Goal: Find specific page/section: Find specific page/section

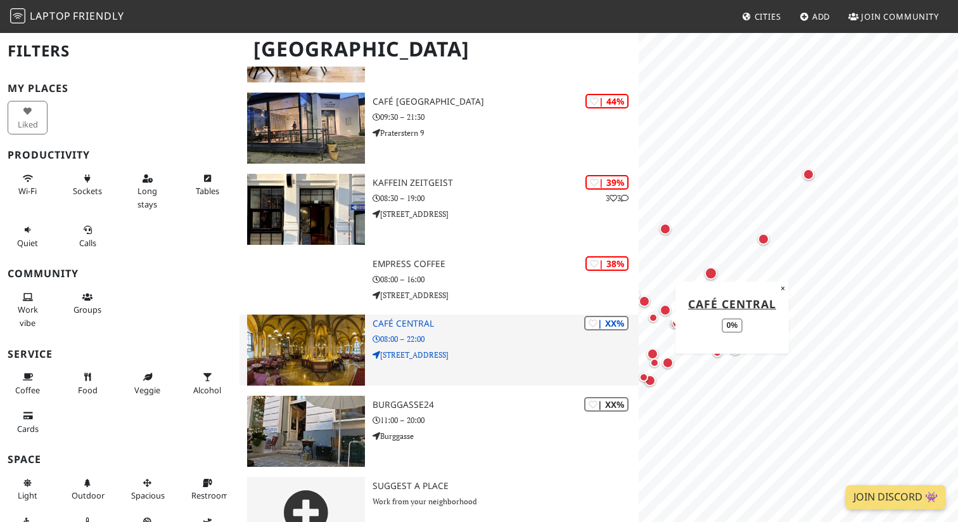
scroll to position [3906, 0]
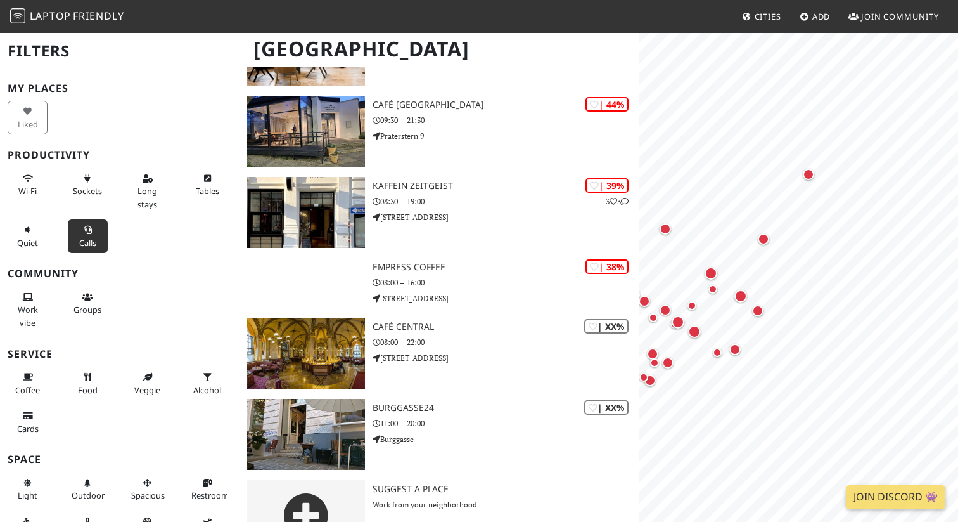
click at [89, 241] on span "Calls" at bounding box center [87, 242] width 17 height 11
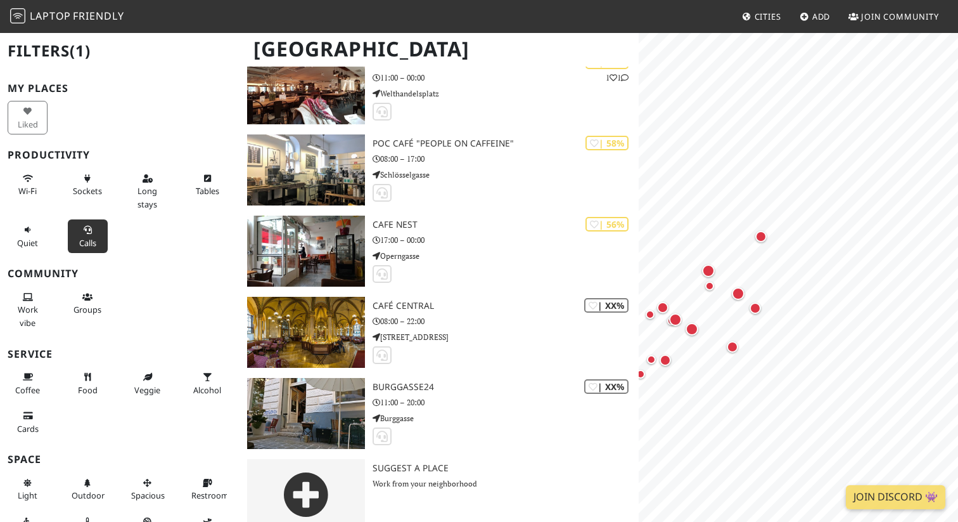
click at [89, 241] on span "Calls" at bounding box center [87, 242] width 17 height 11
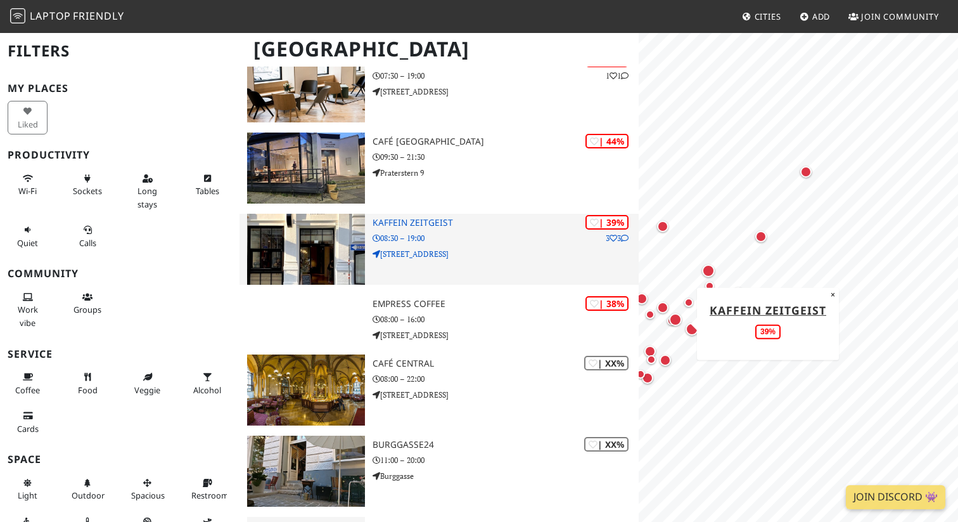
scroll to position [3865, 0]
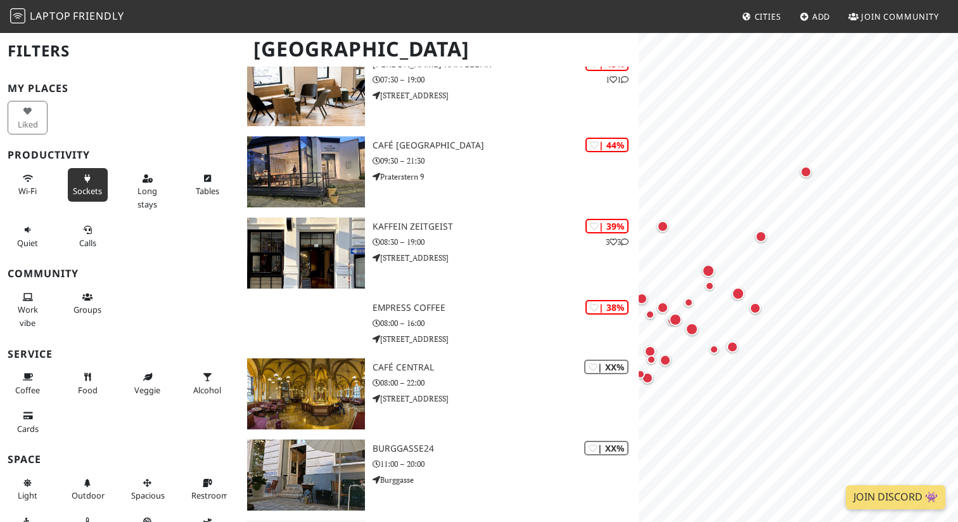
click at [84, 189] on span "Sockets" at bounding box center [87, 190] width 29 height 11
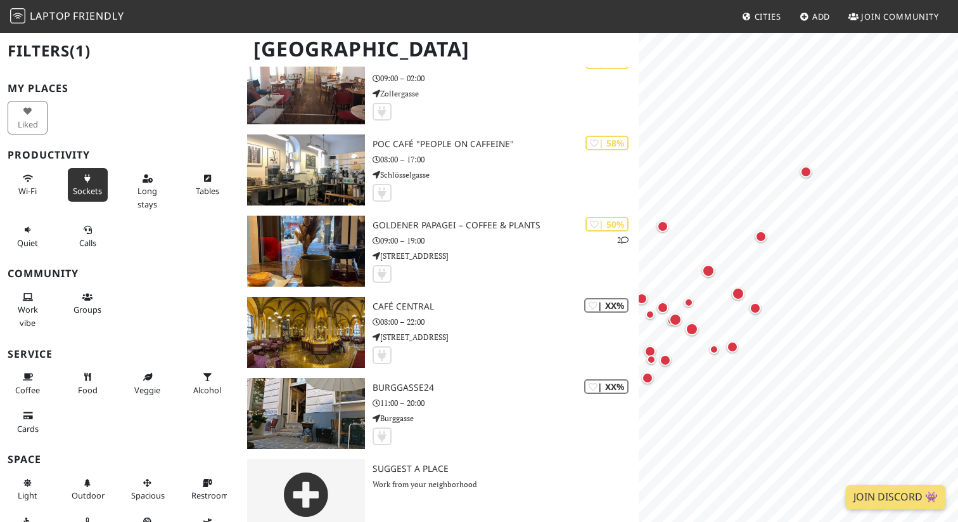
click at [84, 189] on span "Sockets" at bounding box center [87, 190] width 29 height 11
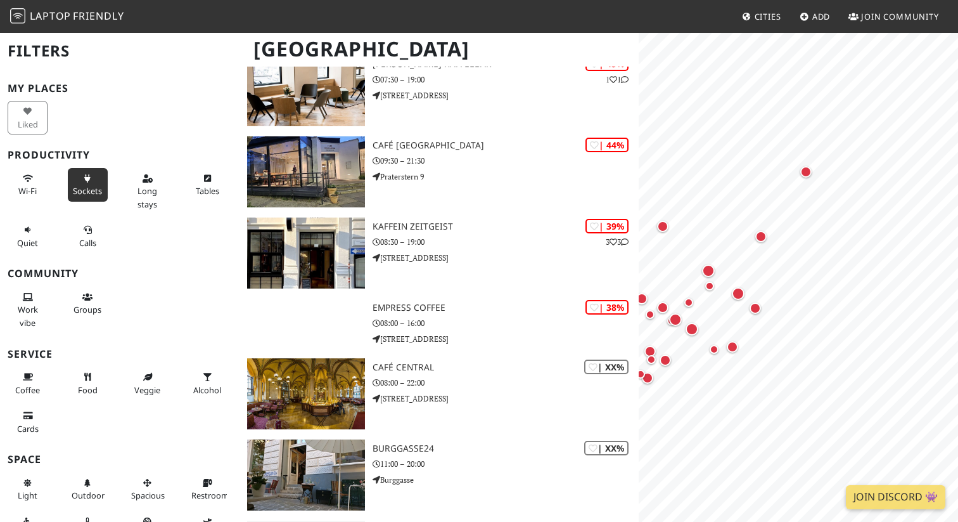
click at [85, 189] on span "Sockets" at bounding box center [87, 190] width 29 height 11
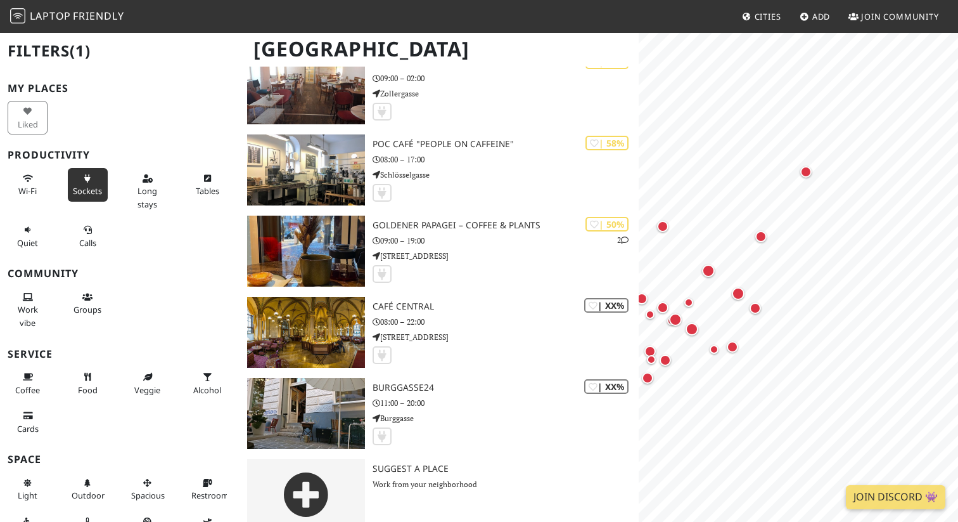
click at [85, 189] on span "Sockets" at bounding box center [87, 190] width 29 height 11
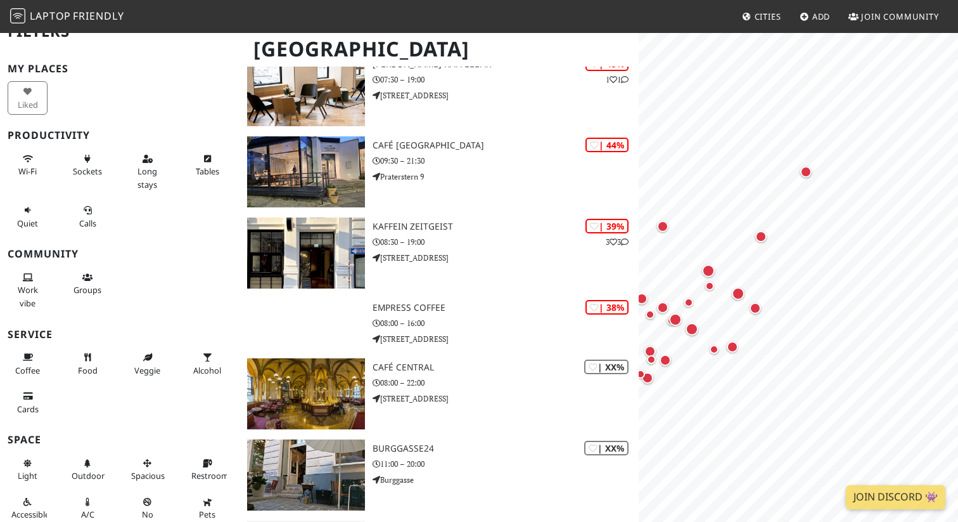
scroll to position [22, 0]
click at [93, 282] on span "Groups" at bounding box center [88, 287] width 28 height 11
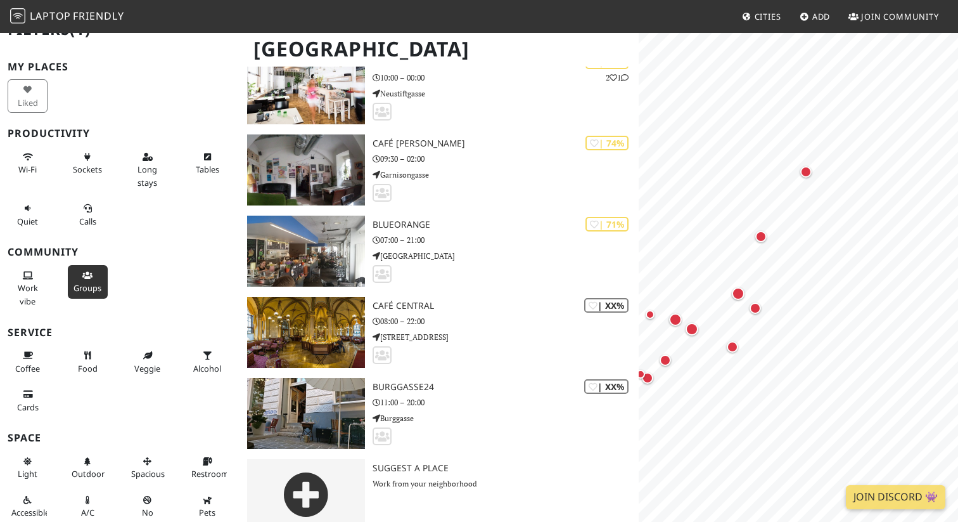
click at [93, 282] on span "Groups" at bounding box center [88, 287] width 28 height 11
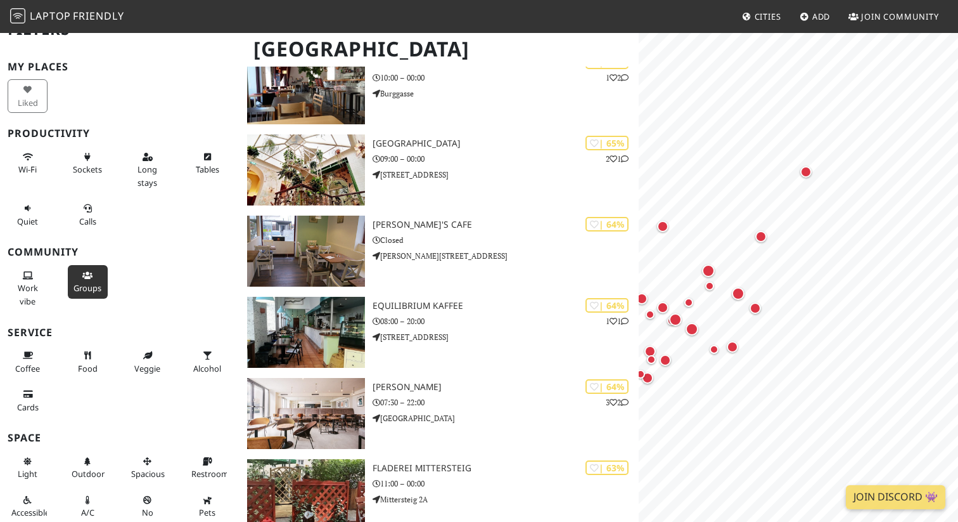
scroll to position [3865, 0]
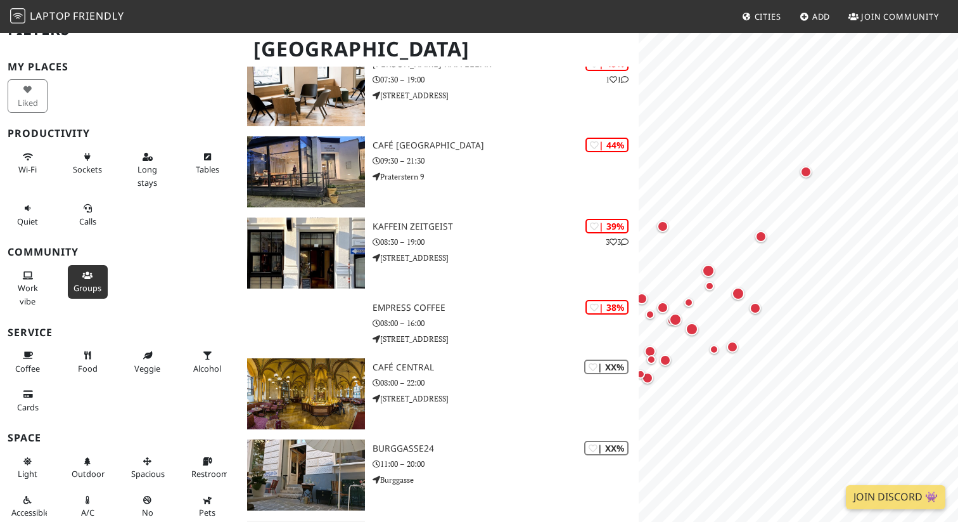
click at [93, 282] on span "Groups" at bounding box center [88, 287] width 28 height 11
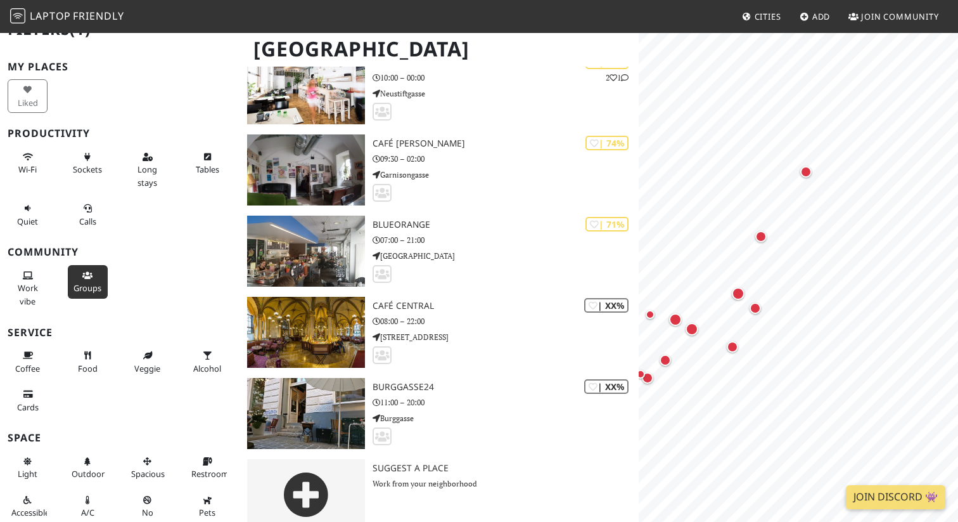
click at [93, 282] on span "Groups" at bounding box center [88, 287] width 28 height 11
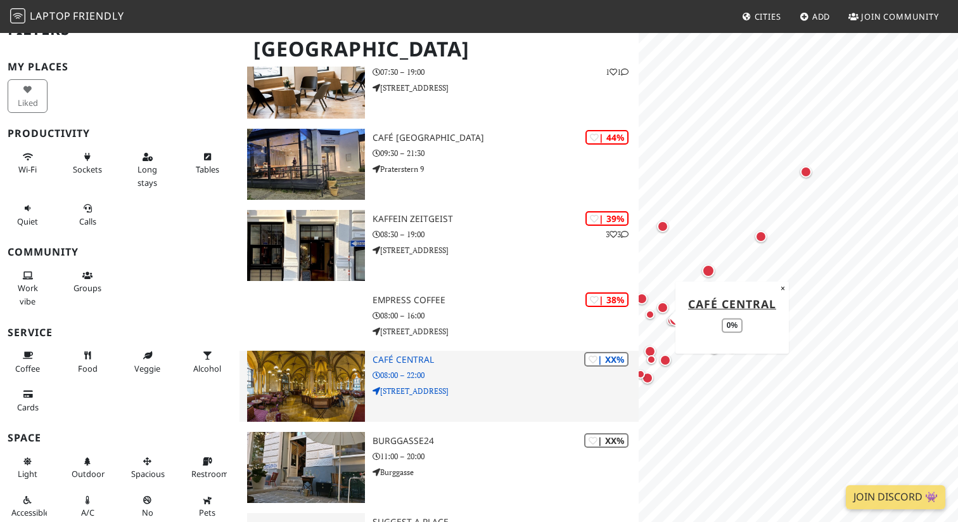
scroll to position [3876, 0]
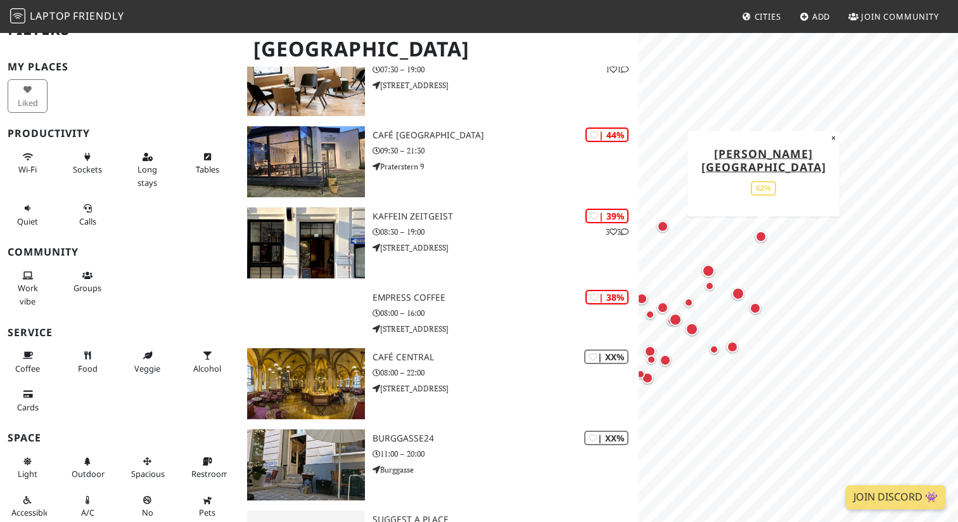
click at [760, 239] on div "Map marker" at bounding box center [760, 236] width 11 height 11
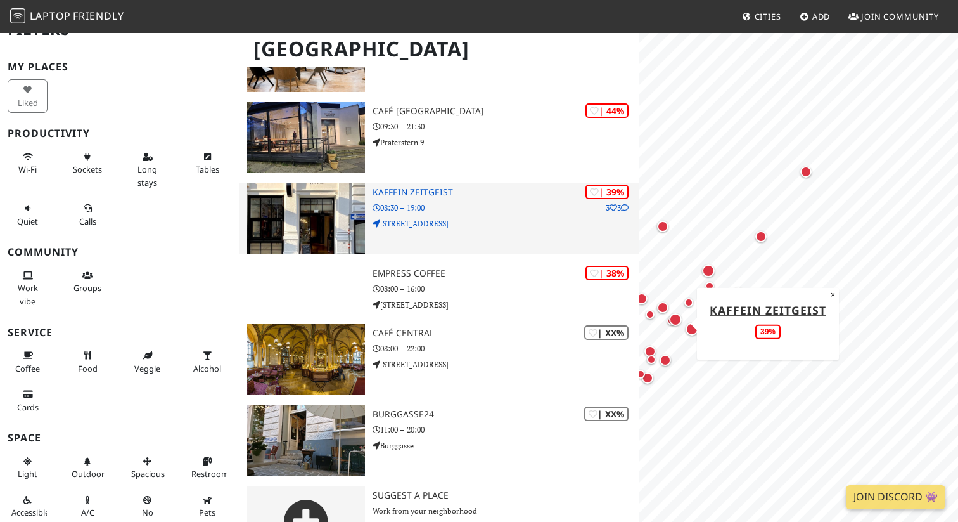
scroll to position [3905, 0]
